Goal: Task Accomplishment & Management: Use online tool/utility

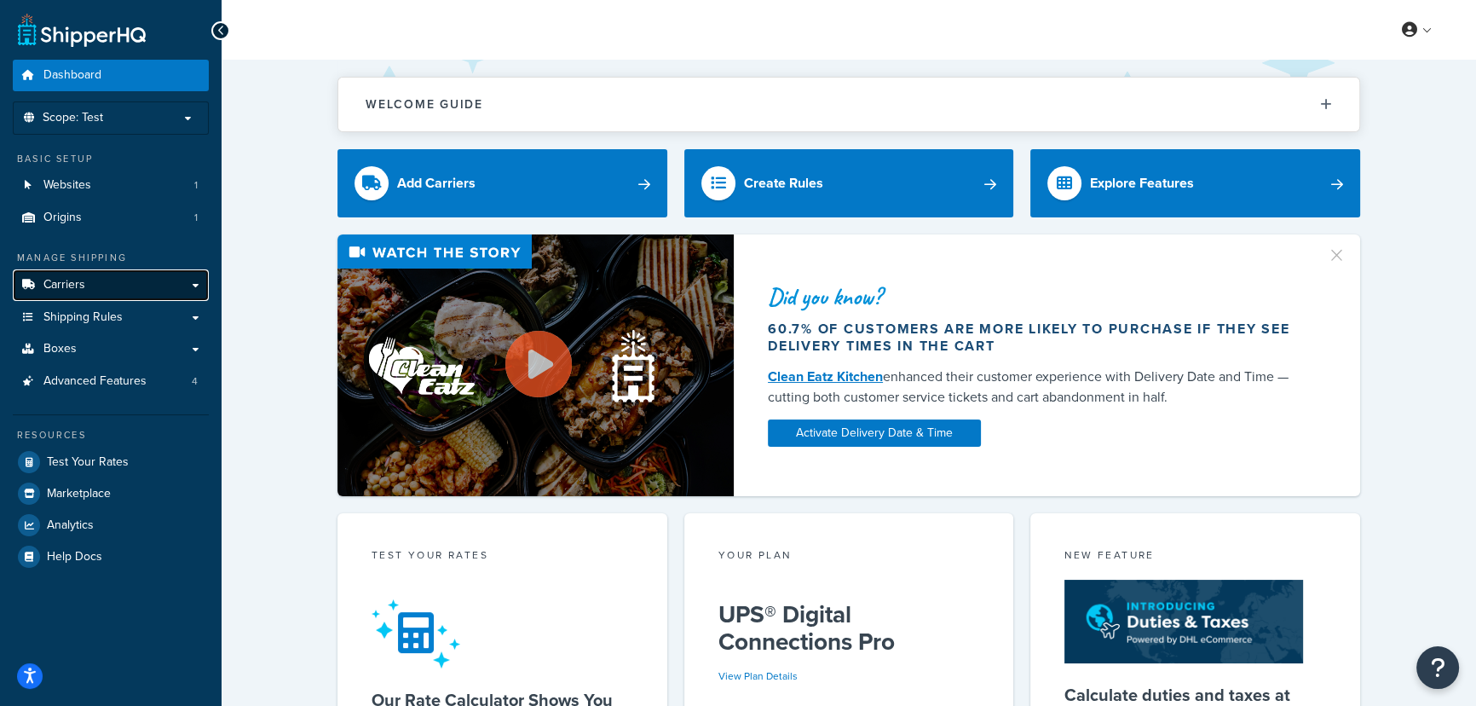
click at [101, 273] on link "Carriers" at bounding box center [111, 285] width 196 height 32
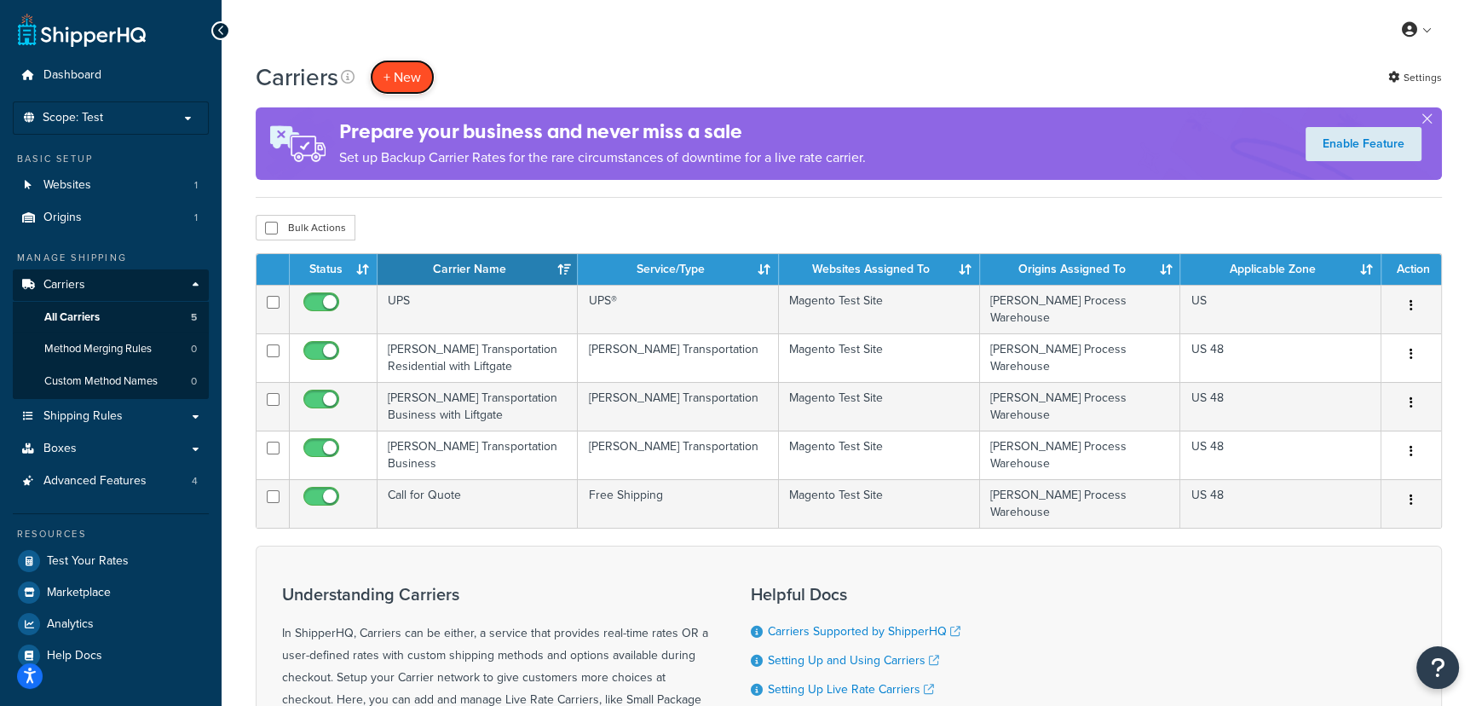
click at [396, 70] on button "+ New" at bounding box center [402, 77] width 65 height 35
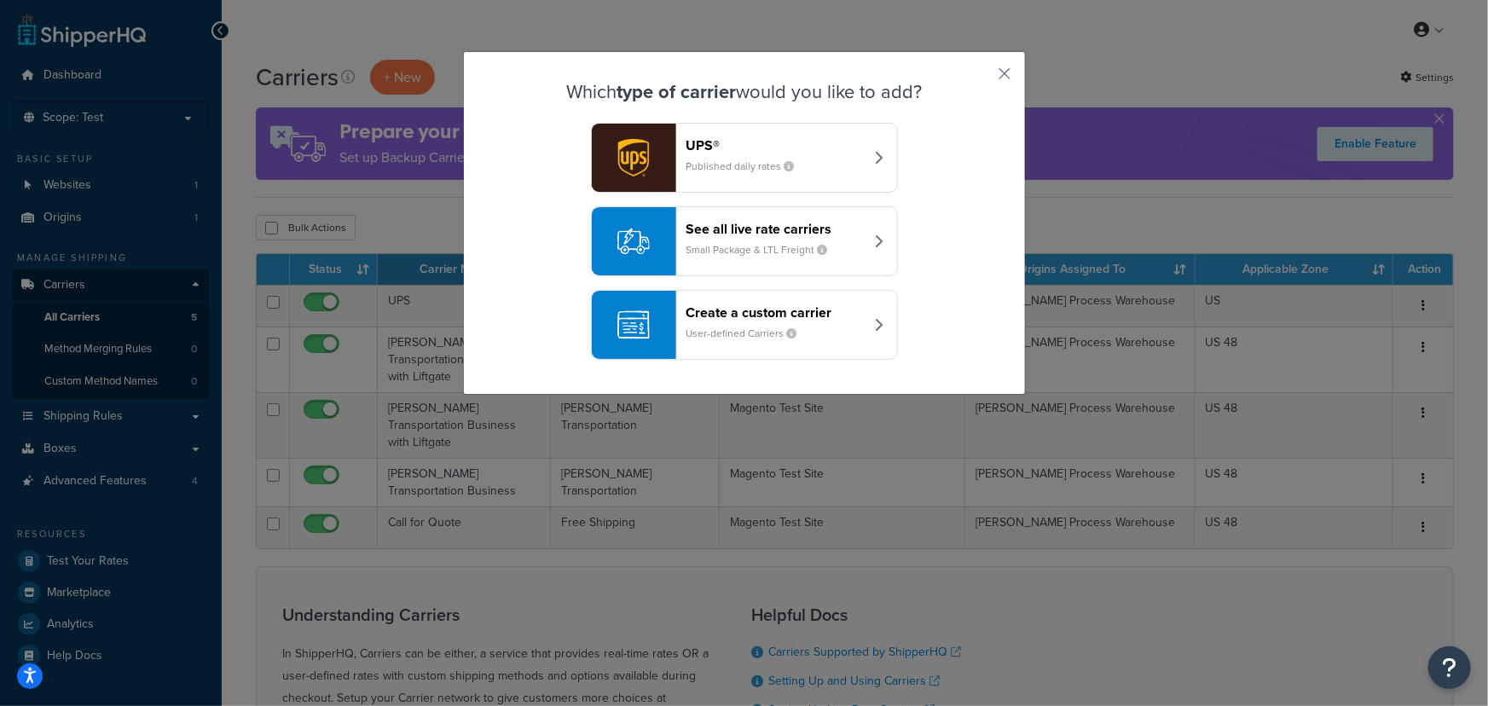
click at [778, 313] on header "Create a custom carrier" at bounding box center [775, 312] width 178 height 16
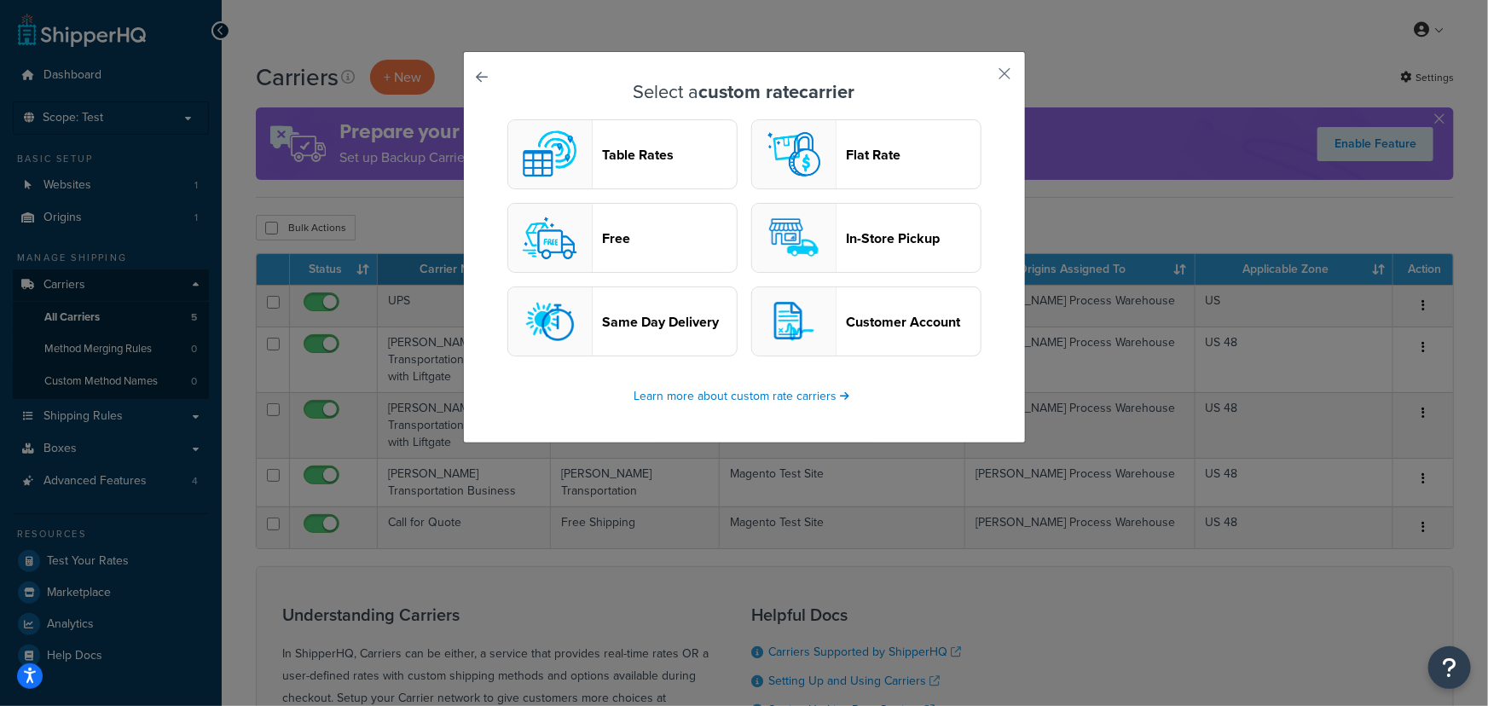
click at [483, 77] on div "Select a custom rate carrier Table Rates Flat Rate Free In-Store Pickup Same Da…" at bounding box center [744, 247] width 563 height 392
click at [484, 77] on div "Select a custom rate carrier Table Rates Flat Rate Free In-Store Pickup Same Da…" at bounding box center [744, 247] width 563 height 392
click at [506, 82] on link at bounding box center [506, 82] width 0 height 0
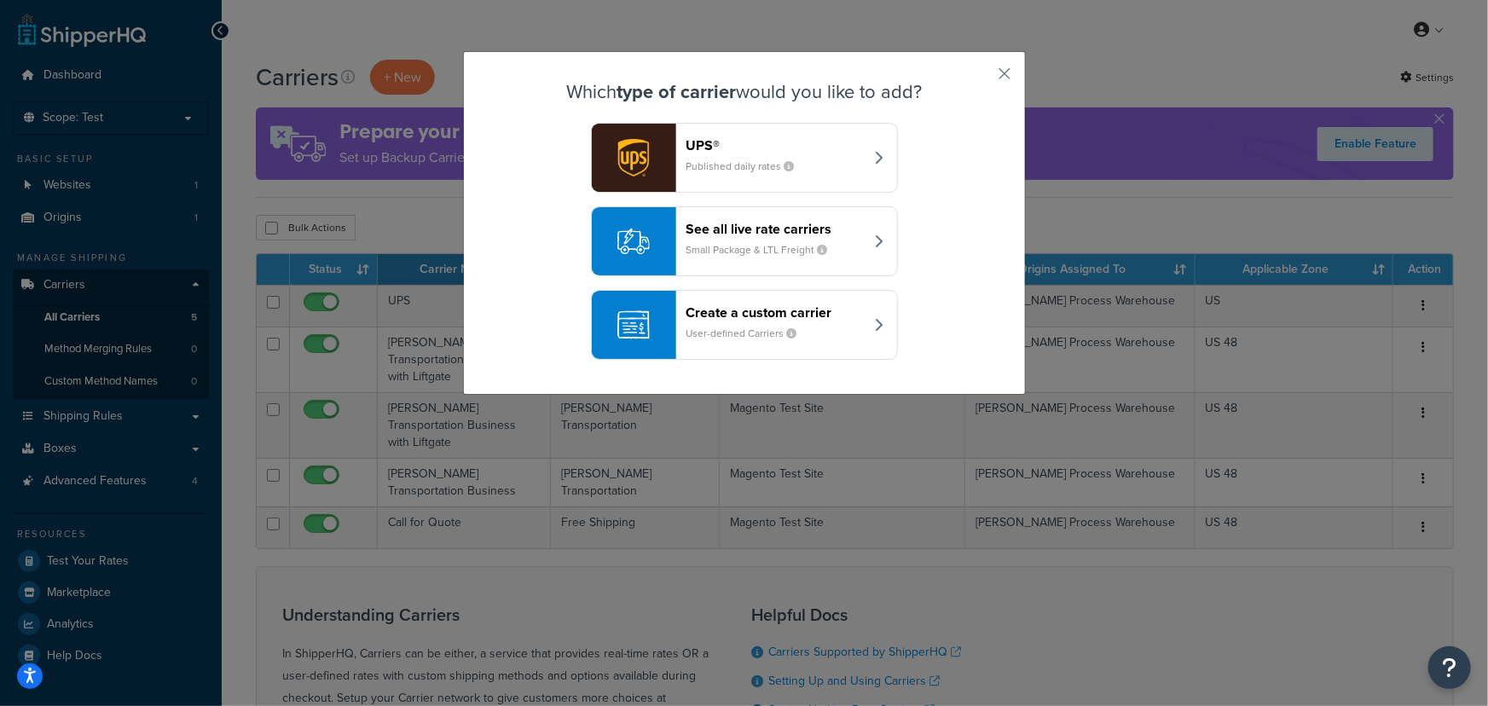
click at [745, 251] on small "Small Package & LTL Freight" at bounding box center [763, 249] width 155 height 15
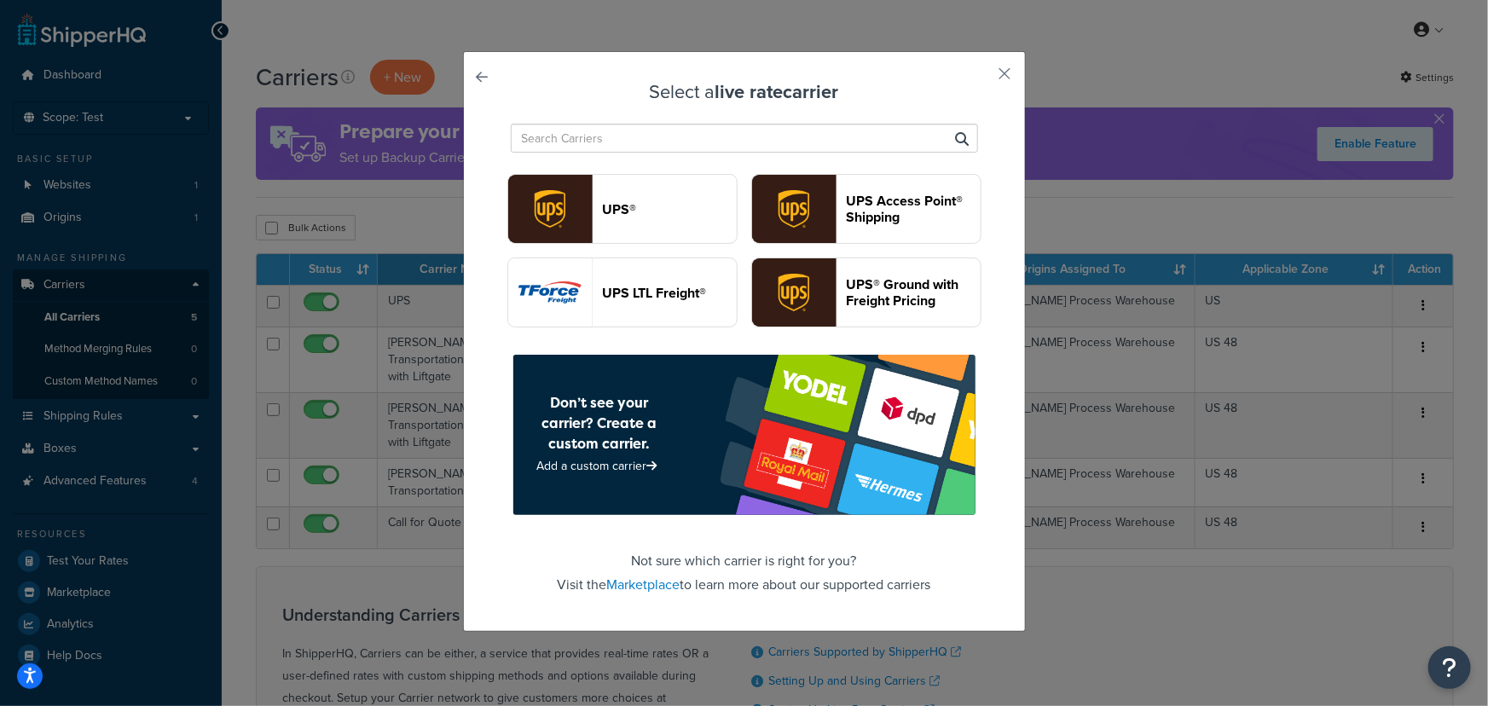
click at [956, 139] on icon at bounding box center [963, 139] width 14 height 14
click at [637, 586] on link "Marketplace" at bounding box center [643, 585] width 73 height 20
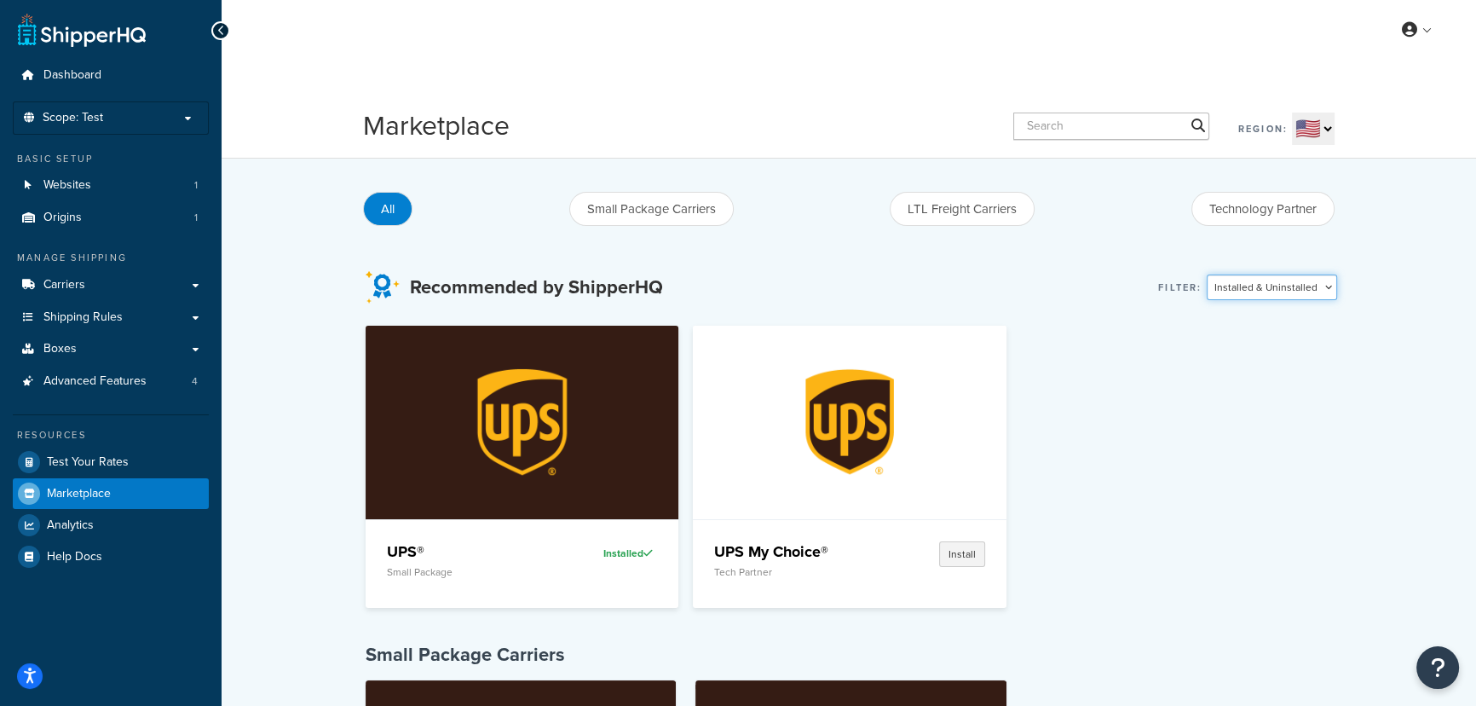
click at [1326, 290] on select "Installed & Uninstalled Installed Uninstalled" at bounding box center [1272, 287] width 130 height 26
click at [979, 209] on button "LTL Freight Carriers" at bounding box center [962, 209] width 145 height 34
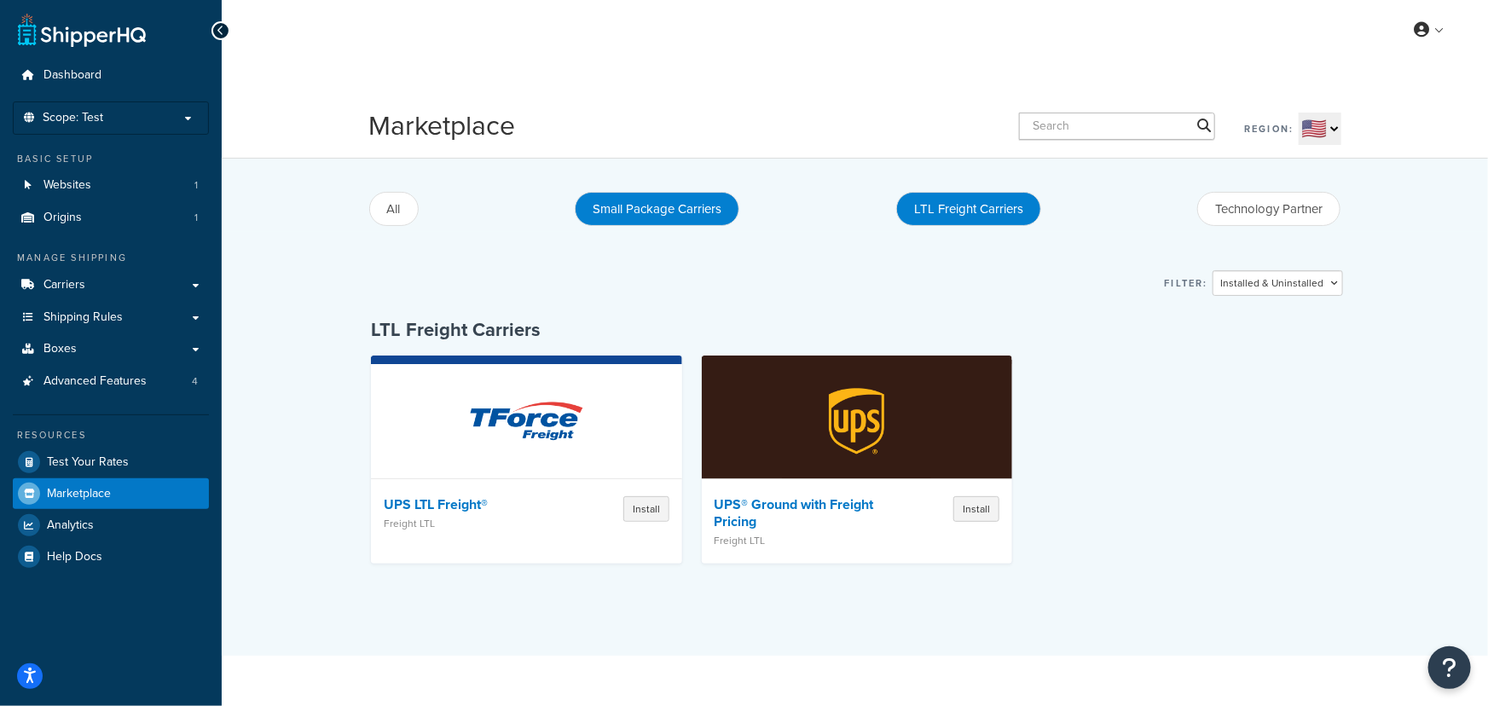
click at [631, 205] on button "Small Package Carriers" at bounding box center [657, 209] width 165 height 34
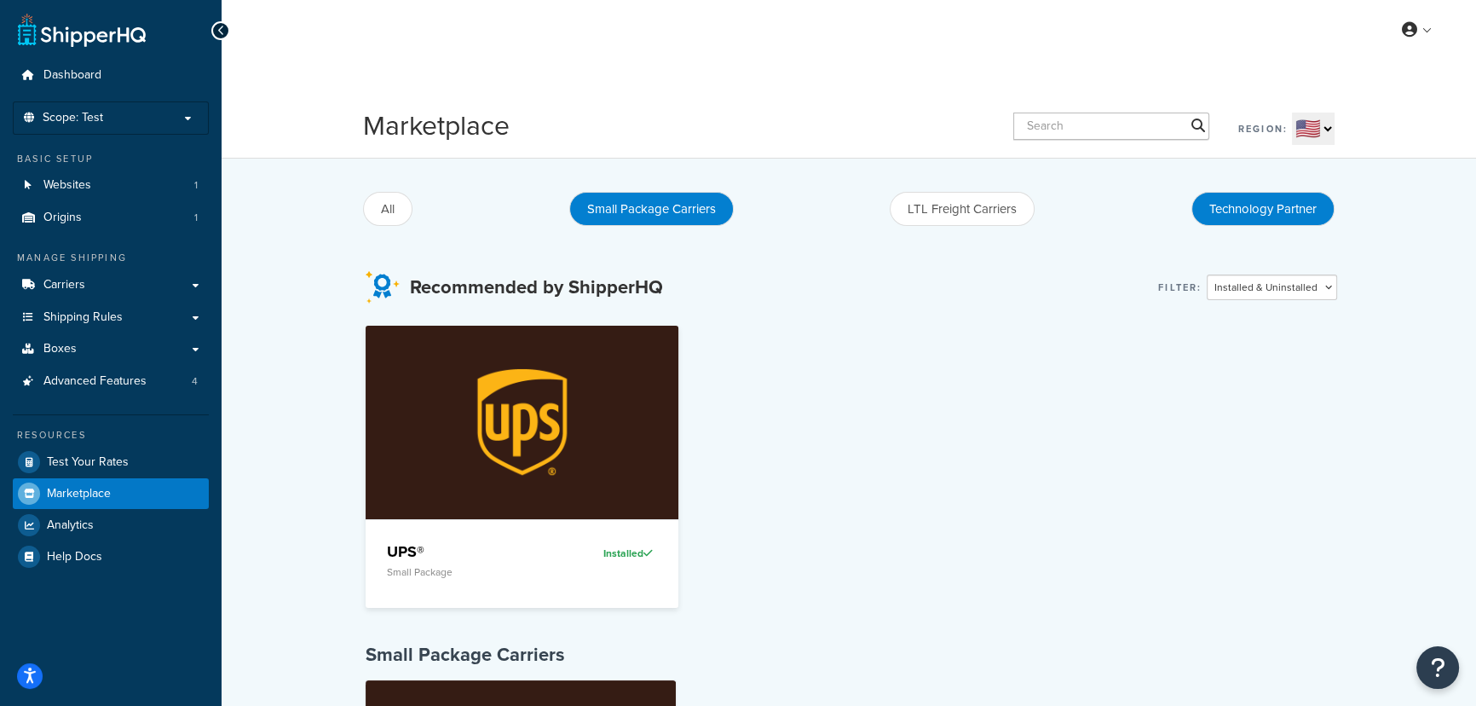
click at [1279, 208] on button "Technology Partner" at bounding box center [1263, 209] width 143 height 34
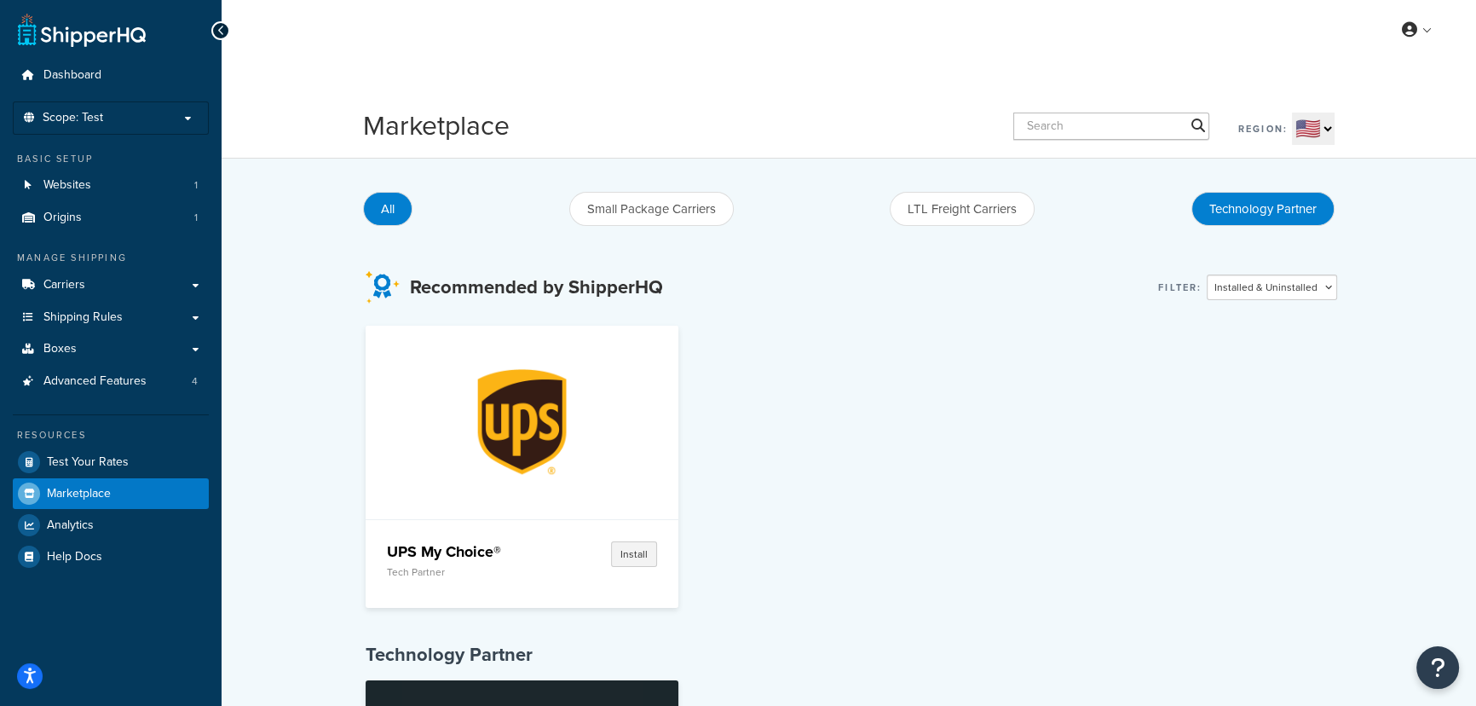
click at [380, 211] on button "All" at bounding box center [387, 209] width 49 height 34
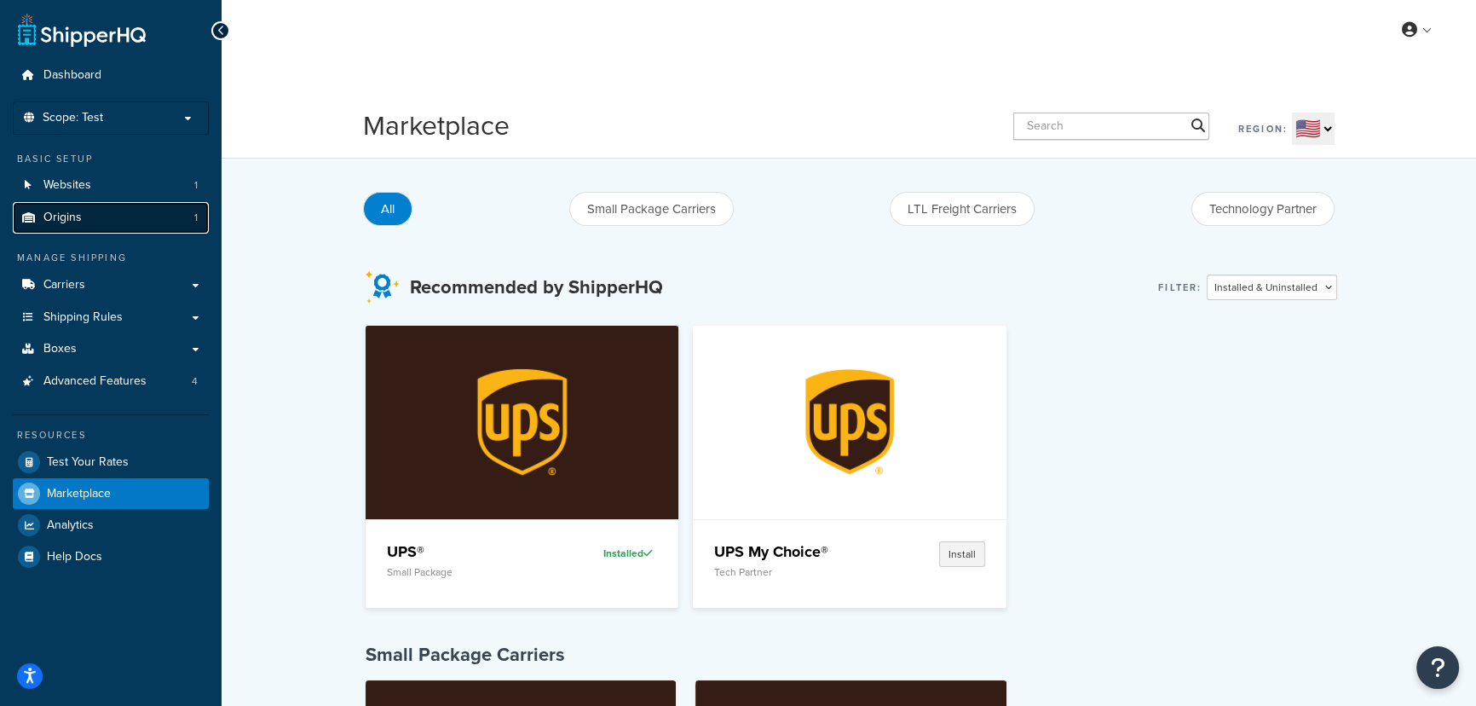
click at [61, 212] on span "Origins" at bounding box center [62, 218] width 38 height 14
